Goal: Check status: Check status

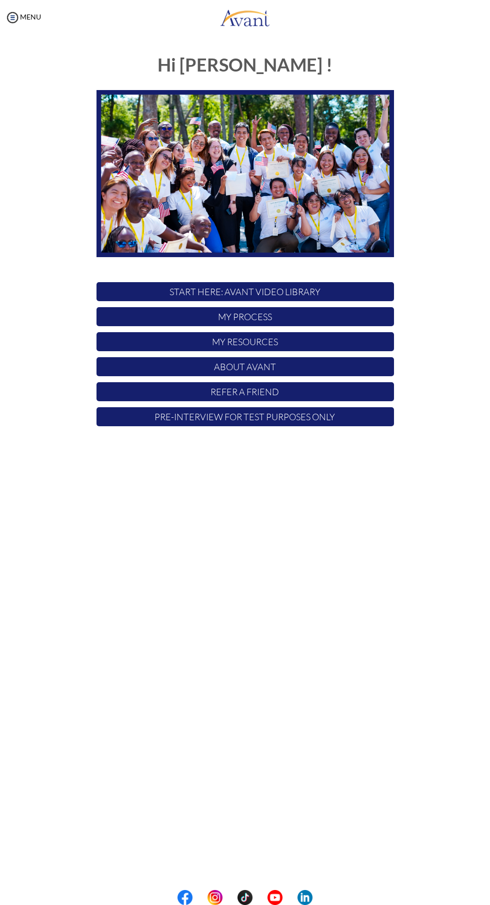
click at [296, 313] on p "My Process" at bounding box center [246, 316] width 298 height 19
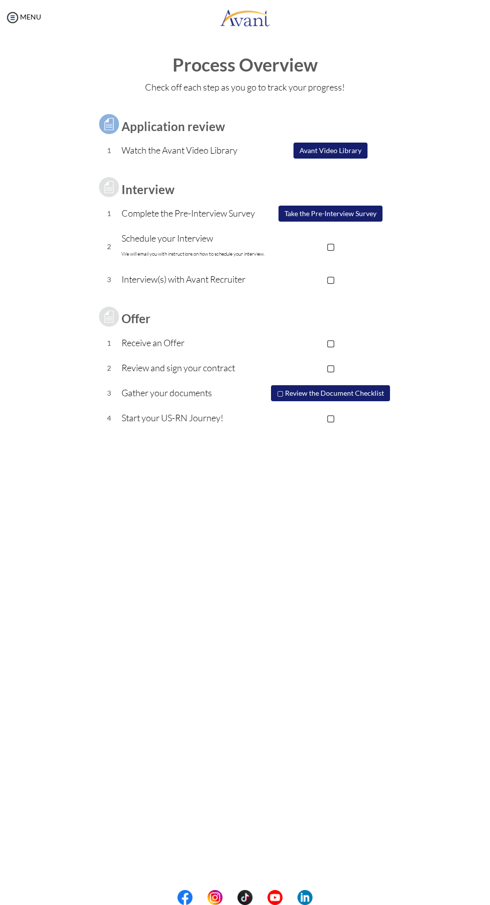
click at [327, 246] on p "▢" at bounding box center [331, 246] width 127 height 14
click at [333, 277] on p "▢" at bounding box center [331, 279] width 127 height 14
click at [338, 339] on p "▢" at bounding box center [331, 343] width 127 height 14
click at [327, 367] on p "▢" at bounding box center [331, 368] width 127 height 14
click at [289, 396] on button "▢ Review the Document Checklist" at bounding box center [331, 393] width 120 height 17
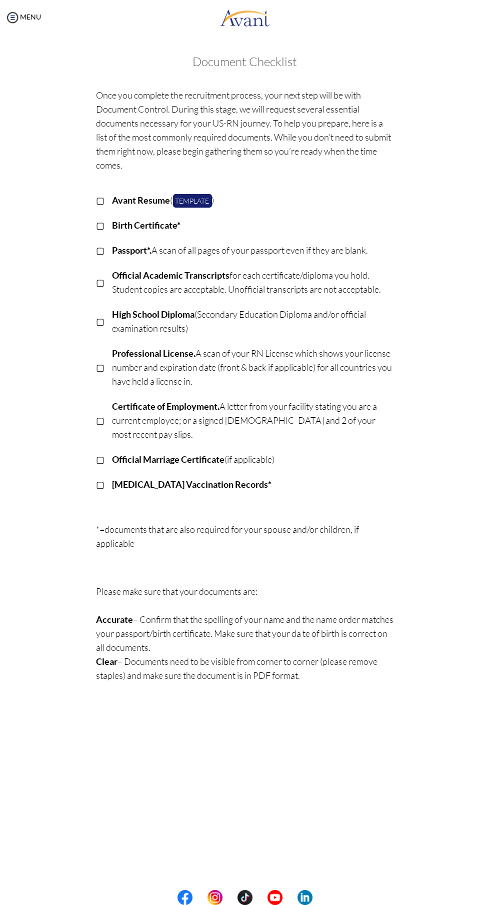
click at [105, 227] on p "▢" at bounding box center [101, 225] width 9 height 14
click at [101, 250] on p "▢" at bounding box center [101, 250] width 9 height 14
click at [101, 200] on p "▢" at bounding box center [101, 200] width 9 height 14
click at [101, 282] on p "▢" at bounding box center [101, 282] width 9 height 14
click at [101, 321] on p "▢" at bounding box center [101, 321] width 9 height 14
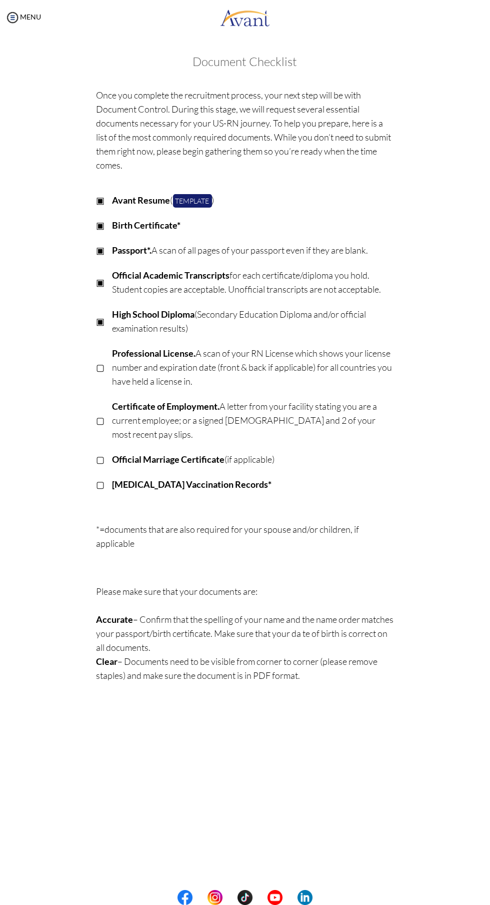
click at [101, 367] on p "▢" at bounding box center [101, 367] width 9 height 14
click at [101, 413] on p "▢" at bounding box center [101, 420] width 9 height 14
click at [101, 452] on p "▢" at bounding box center [101, 459] width 9 height 14
click at [101, 477] on p "▢" at bounding box center [101, 484] width 9 height 14
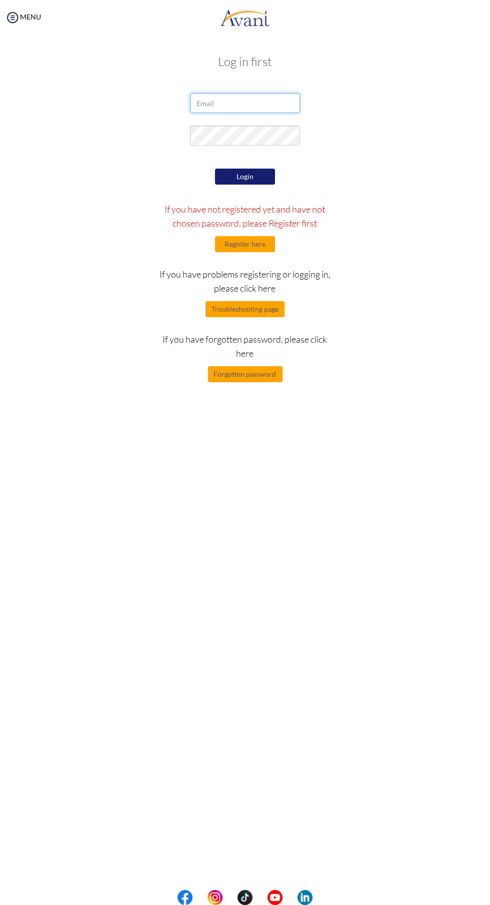
click at [246, 103] on input "email" at bounding box center [245, 103] width 110 height 20
type input "[EMAIL_ADDRESS][DOMAIN_NAME]"
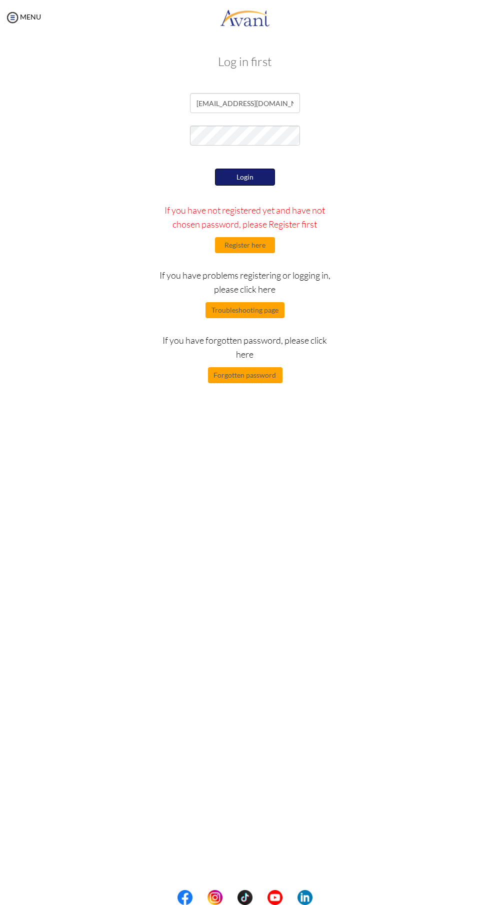
click at [245, 169] on button "Login" at bounding box center [245, 177] width 60 height 17
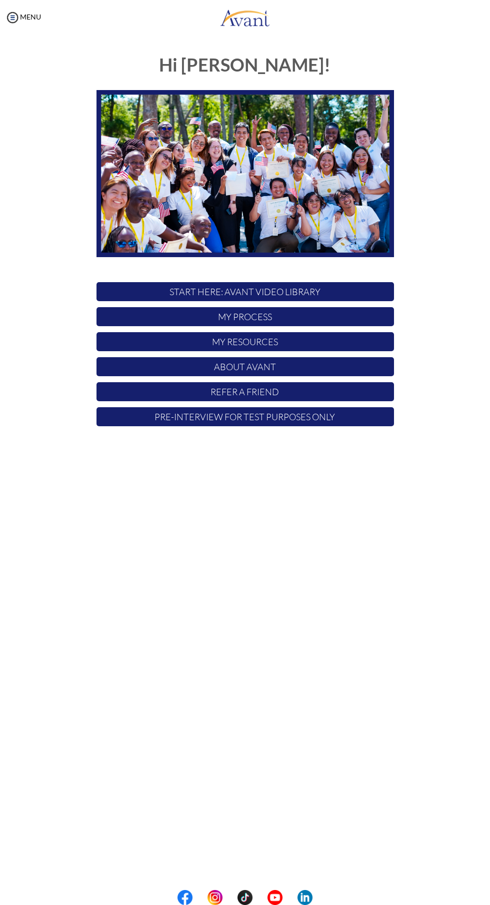
click at [321, 319] on p "My Process" at bounding box center [246, 316] width 298 height 19
